Goal: Transaction & Acquisition: Purchase product/service

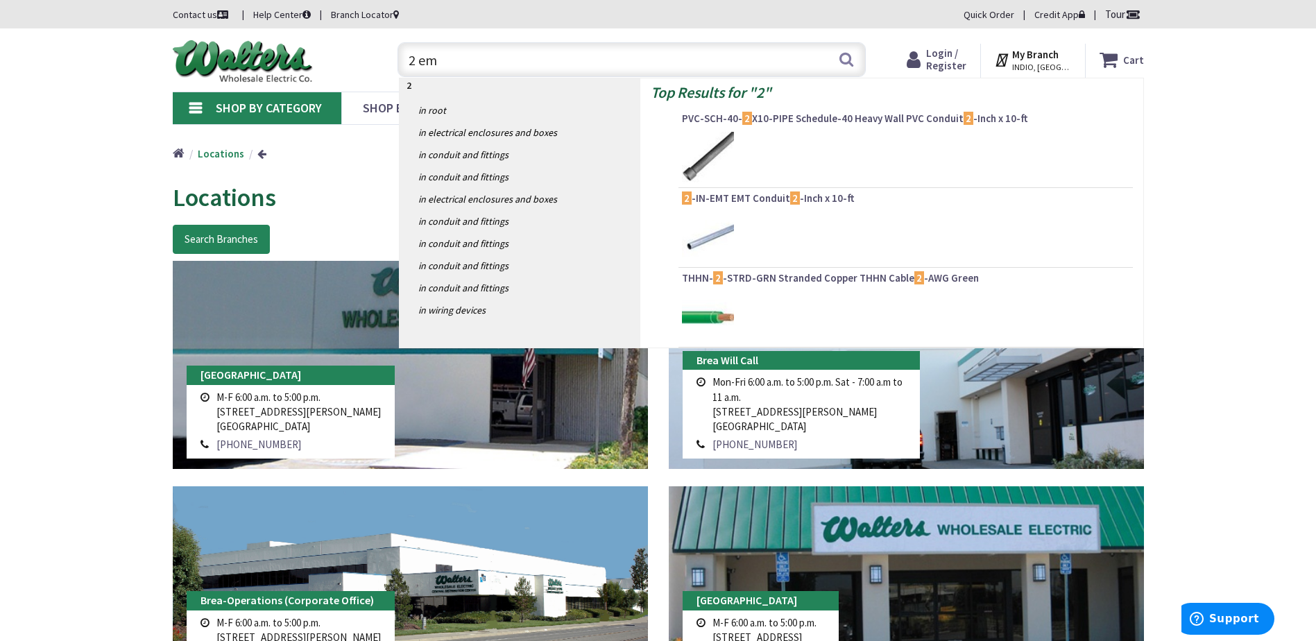
type input "2 emt"
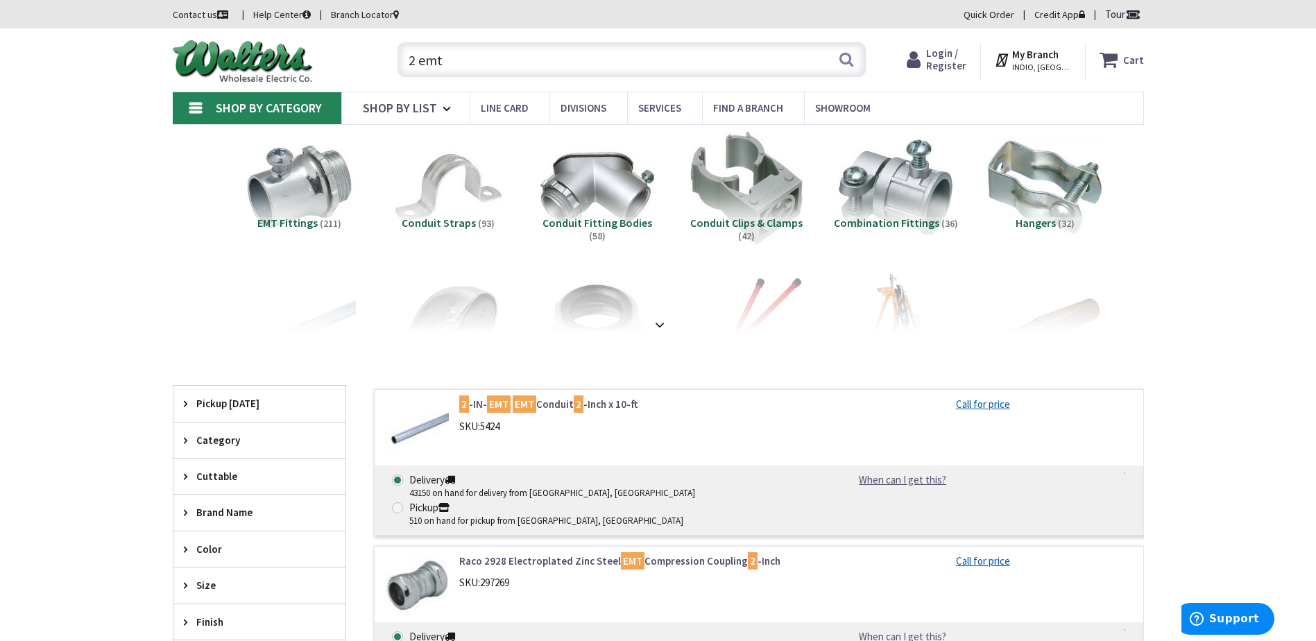
click at [610, 404] on link "2 -IN- EMT EMT Conduit 2 -Inch x 10-ft" at bounding box center [635, 404] width 353 height 15
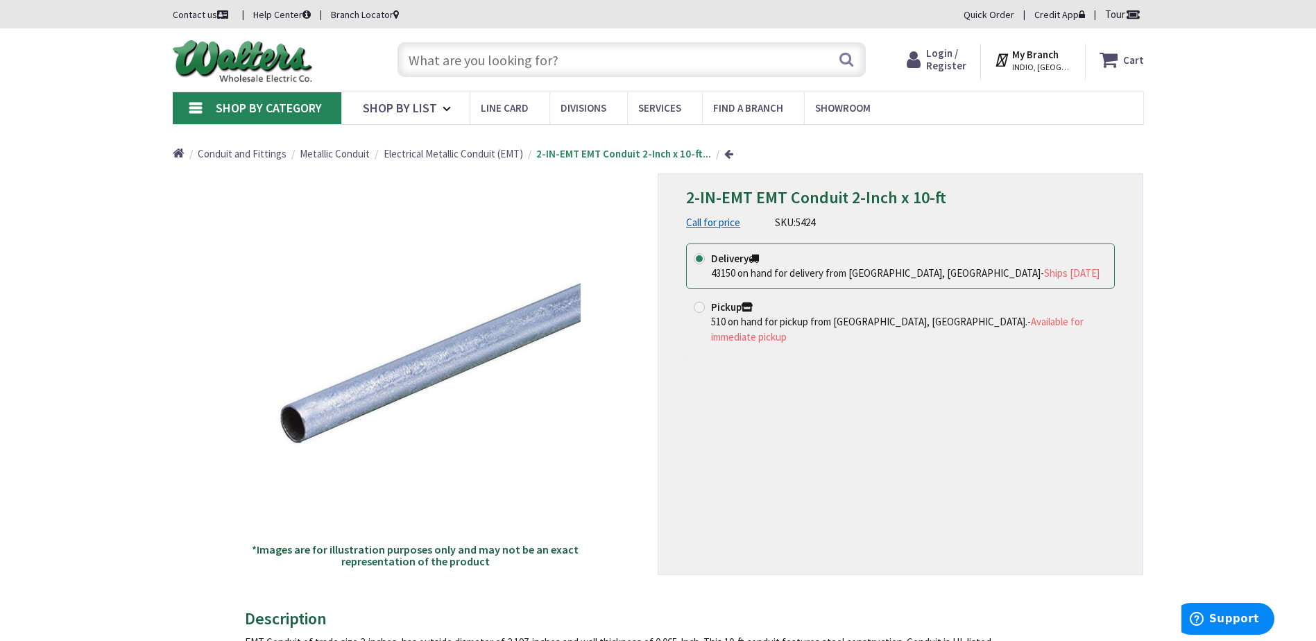
click at [1042, 62] on span "INDIO, [GEOGRAPHIC_DATA]" at bounding box center [1041, 67] width 59 height 11
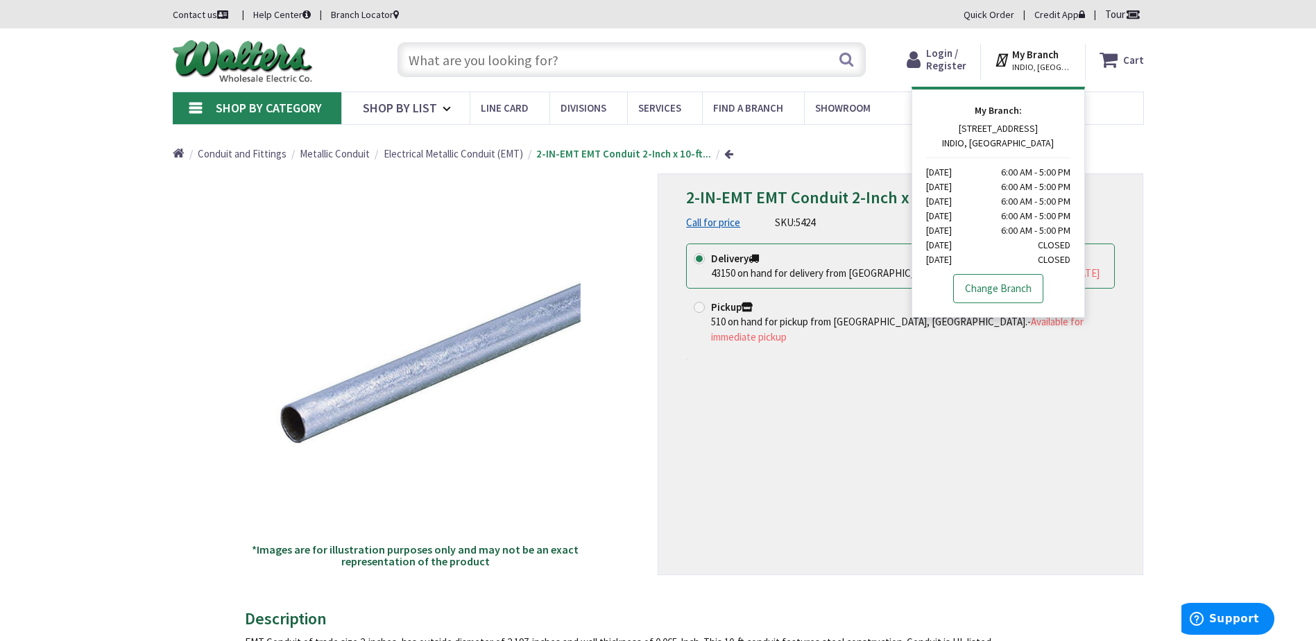
click at [990, 282] on link "Change Branch" at bounding box center [998, 288] width 90 height 29
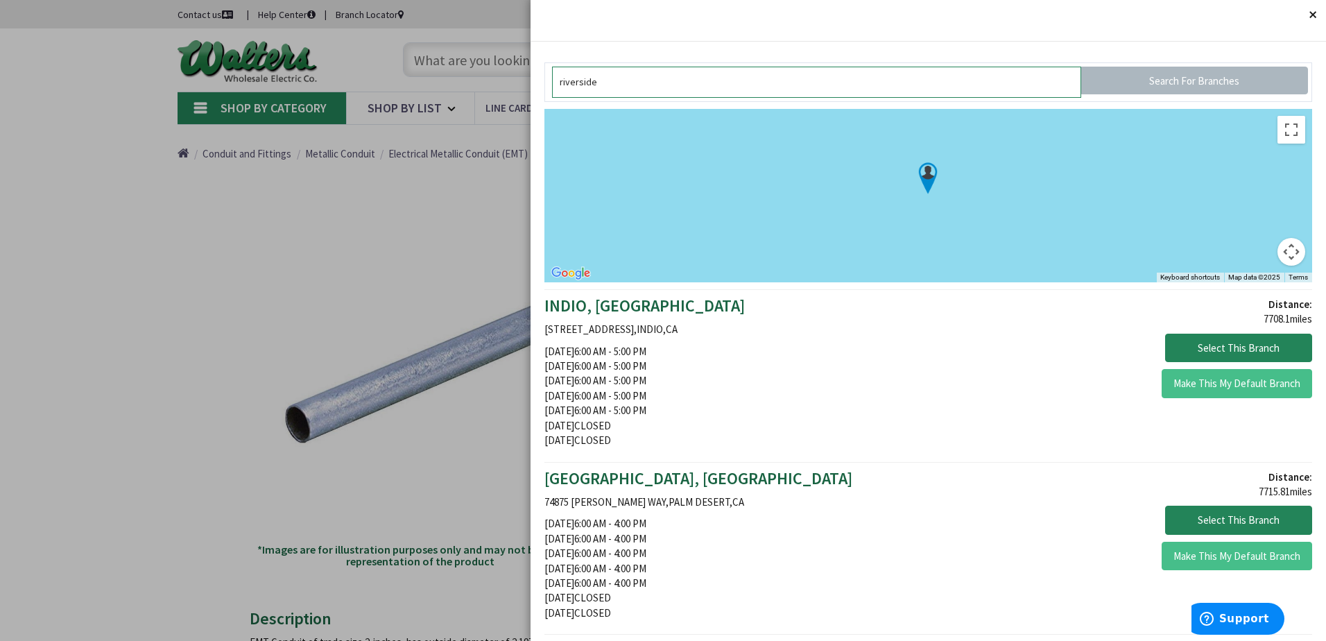
type input "riverside"
click at [1299, 12] on button "Close" at bounding box center [1312, 14] width 28 height 28
